Goal: Information Seeking & Learning: Learn about a topic

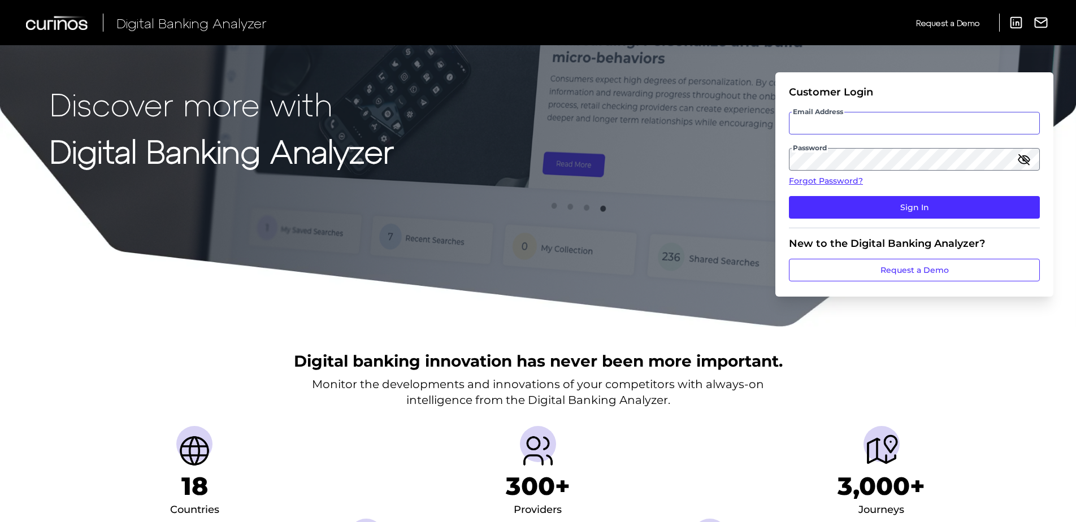
type input "[EMAIL_ADDRESS][PERSON_NAME][DOMAIN_NAME]"
click at [776, 159] on form "Customer Login Email Address [EMAIL_ADDRESS][PERSON_NAME][DOMAIN_NAME] Password…" at bounding box center [915, 184] width 278 height 224
click at [789, 196] on button "Sign In" at bounding box center [914, 207] width 251 height 23
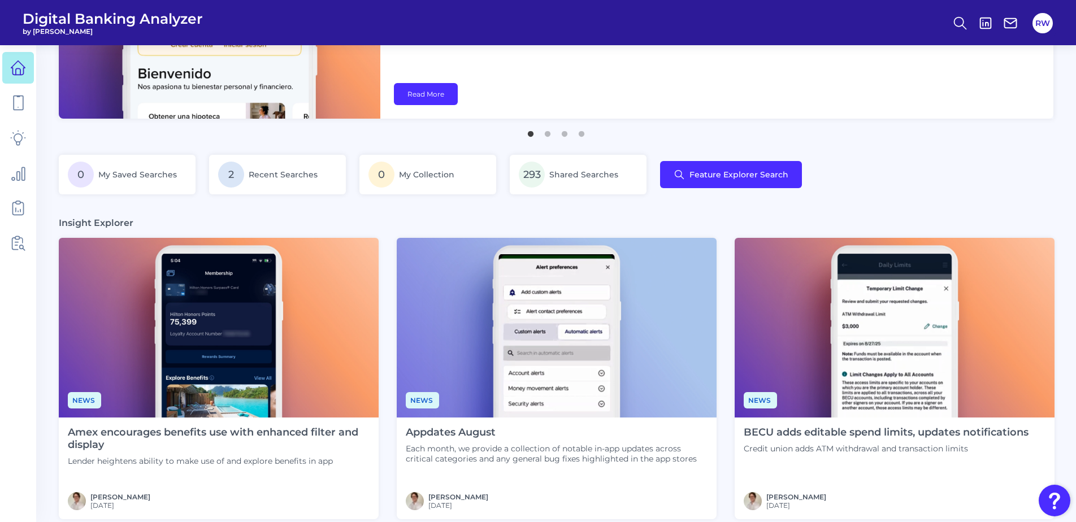
scroll to position [339, 0]
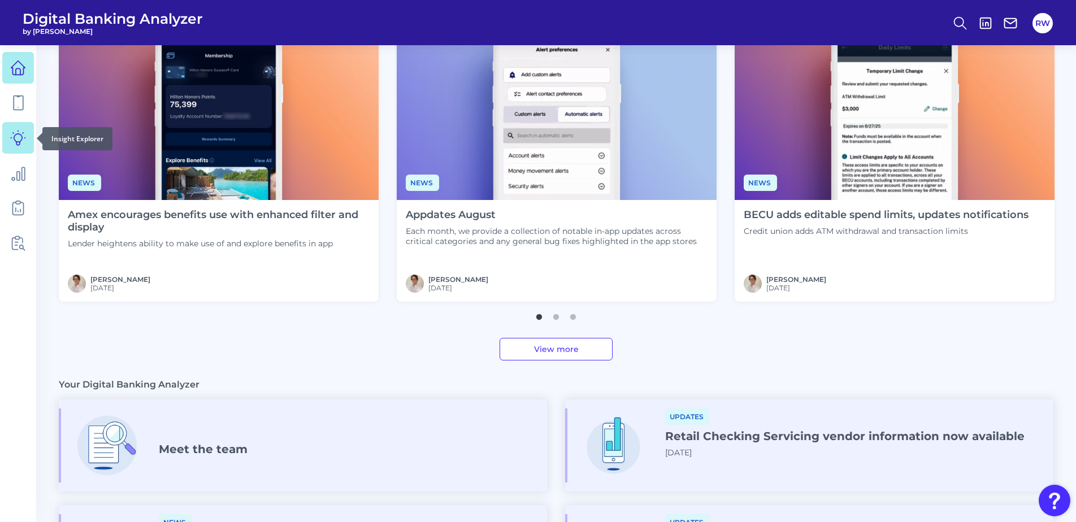
click at [10, 127] on link at bounding box center [18, 138] width 32 height 32
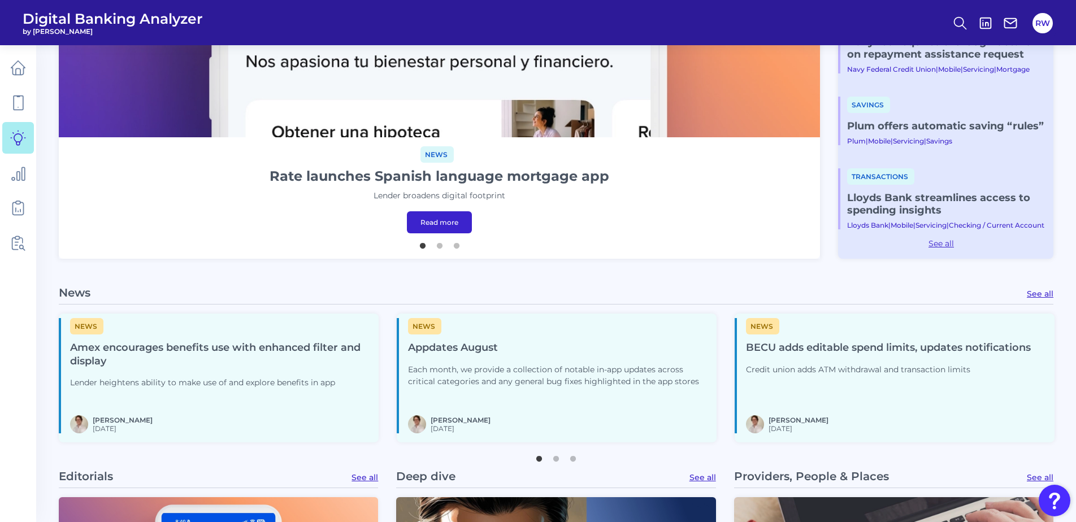
scroll to position [509, 0]
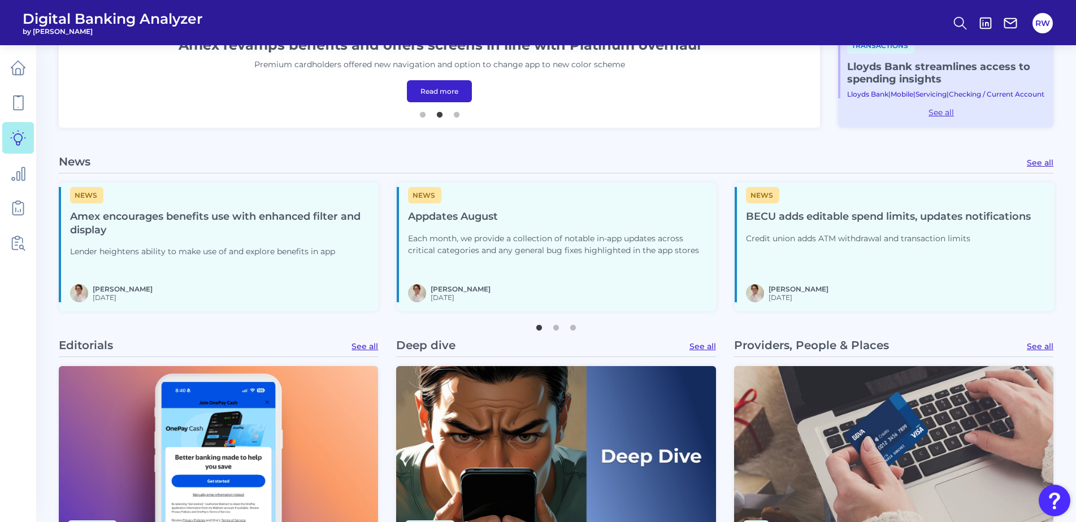
click at [484, 214] on h4 "Appdates August" at bounding box center [558, 217] width 300 height 14
